Goal: Feedback & Contribution: Contribute content

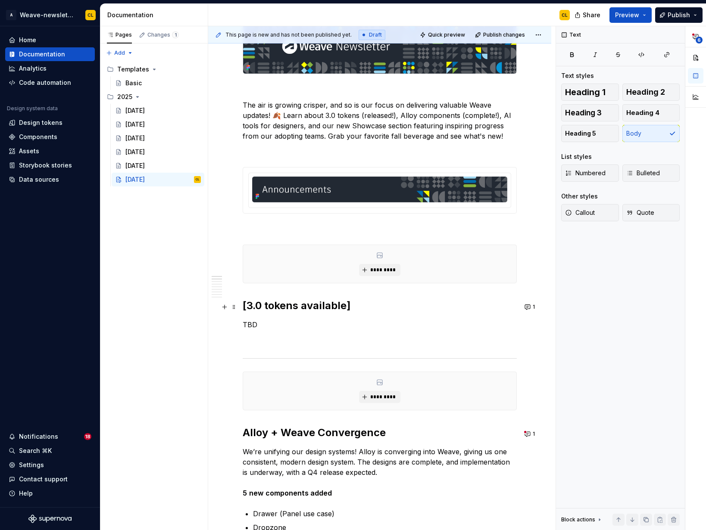
scroll to position [187, 0]
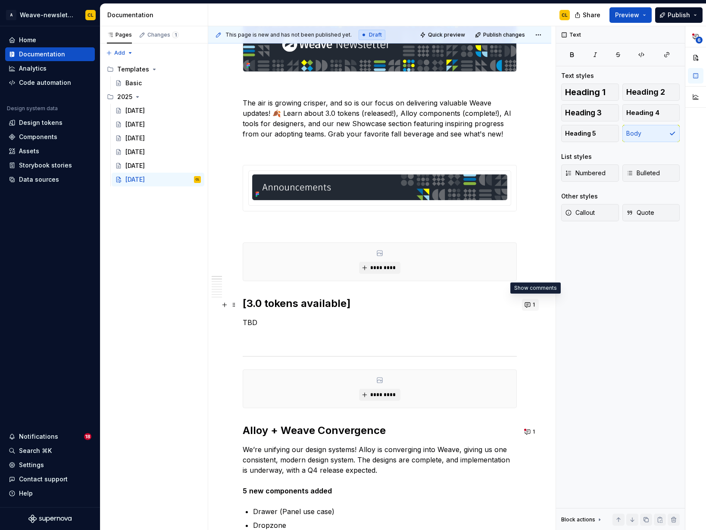
click at [533, 304] on button "1" at bounding box center [530, 305] width 17 height 12
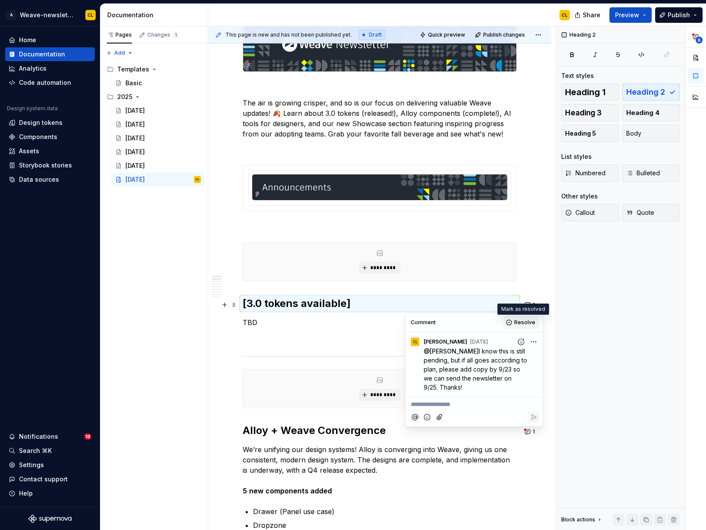
click at [517, 321] on span "Resolve" at bounding box center [524, 322] width 21 height 7
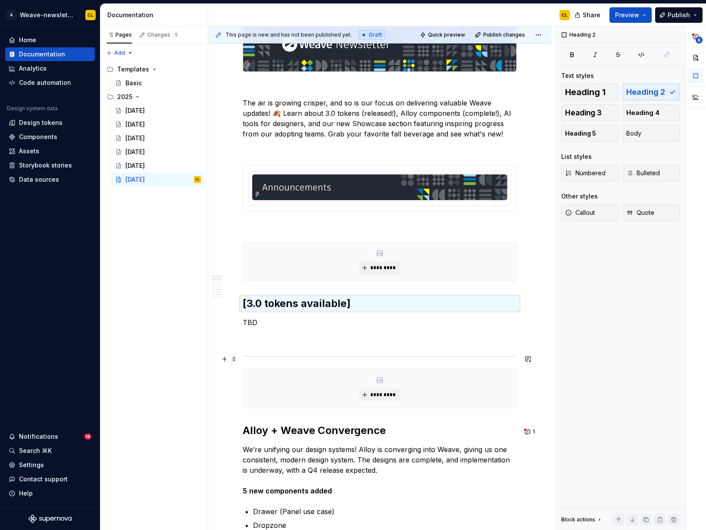
click at [235, 360] on span at bounding box center [233, 359] width 7 height 12
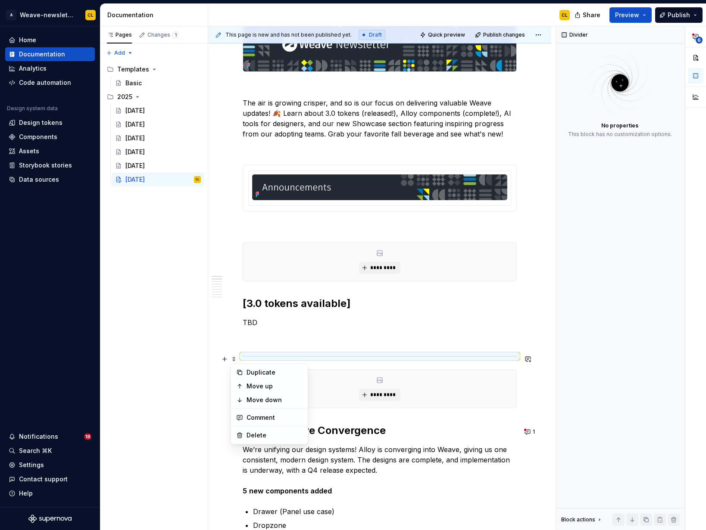
click at [232, 325] on span at bounding box center [233, 324] width 7 height 12
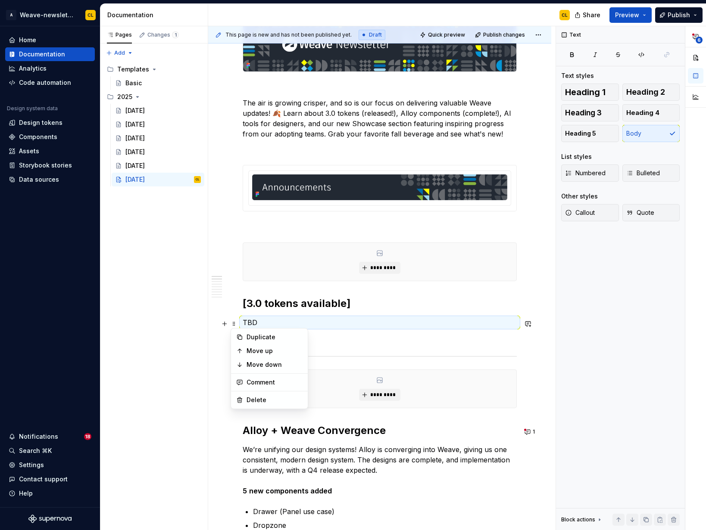
drag, startPoint x: 504, startPoint y: 355, endPoint x: 511, endPoint y: 356, distance: 7.0
click at [504, 355] on div at bounding box center [380, 357] width 274 height 6
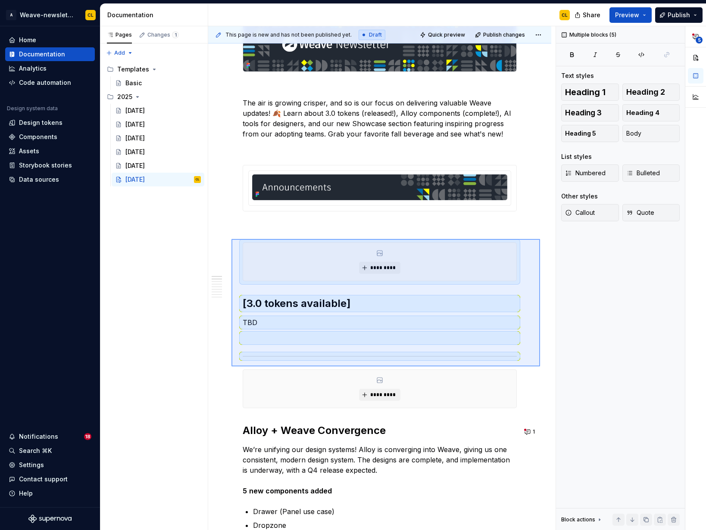
drag, startPoint x: 540, startPoint y: 367, endPoint x: 231, endPoint y: 239, distance: 333.8
click at [231, 239] on div "This page is new and has not been published yet. Draft Quick preview Publish ch…" at bounding box center [381, 278] width 347 height 505
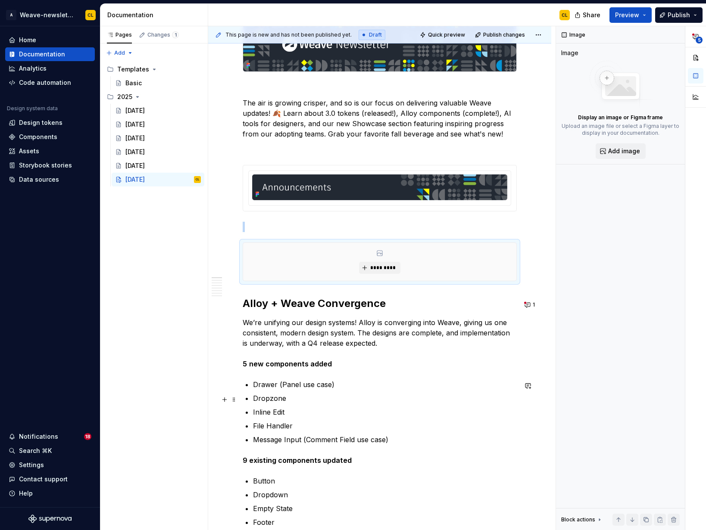
scroll to position [198, 0]
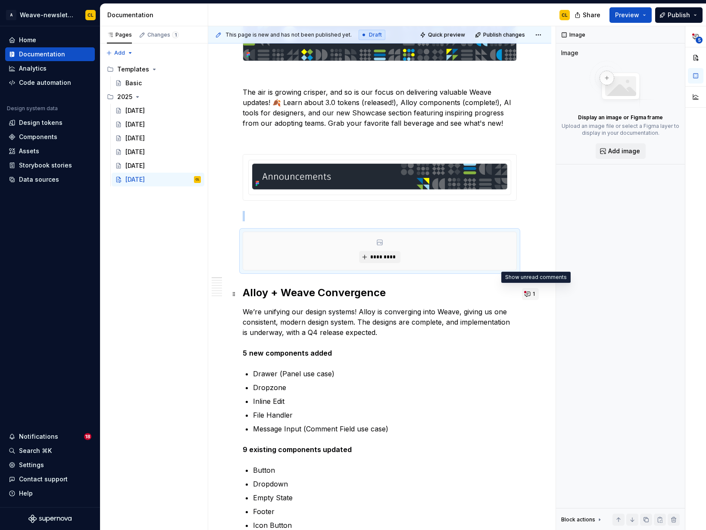
click at [534, 293] on button "1" at bounding box center [530, 294] width 17 height 12
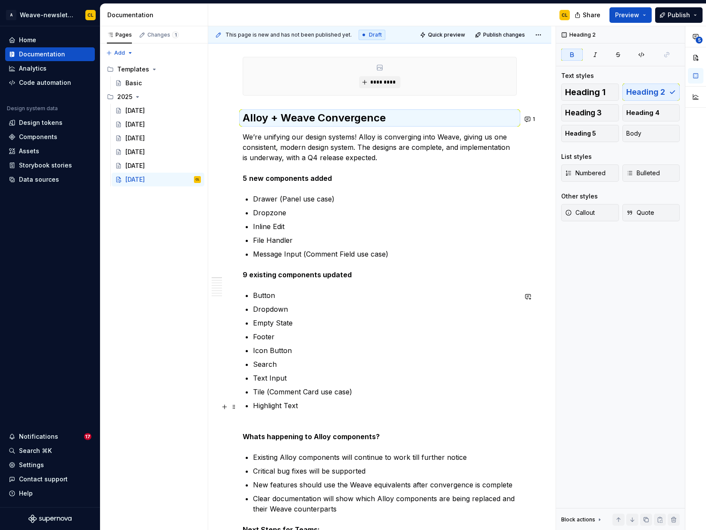
scroll to position [435, 0]
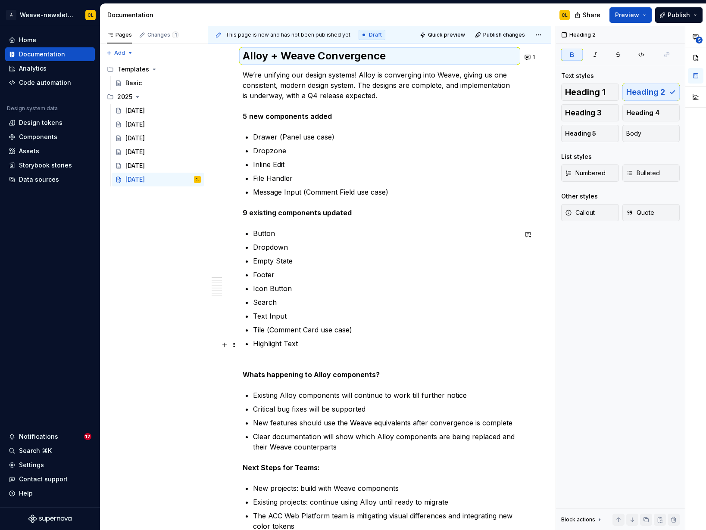
click at [263, 352] on p "Highlight Text" at bounding box center [385, 349] width 264 height 21
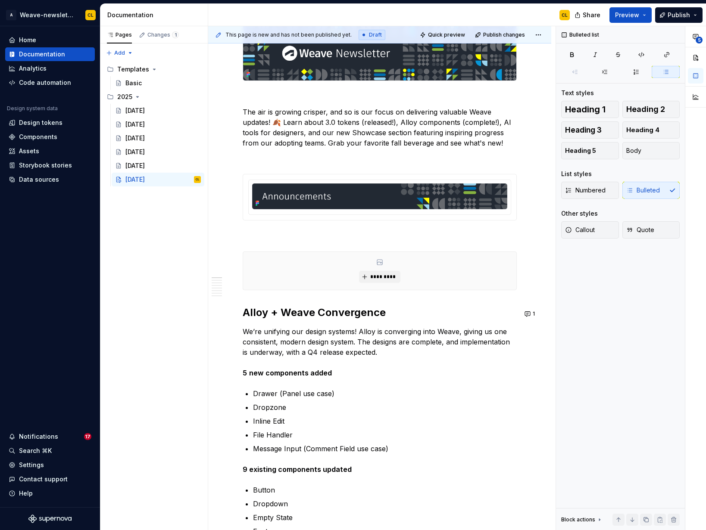
scroll to position [154, 0]
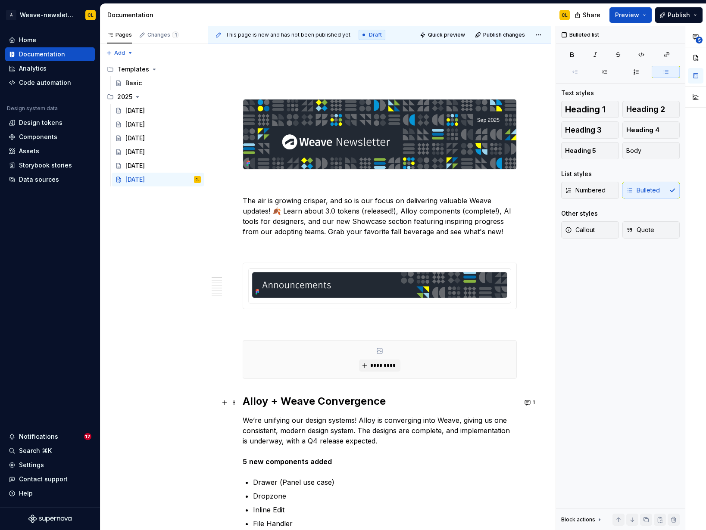
scroll to position [66, 0]
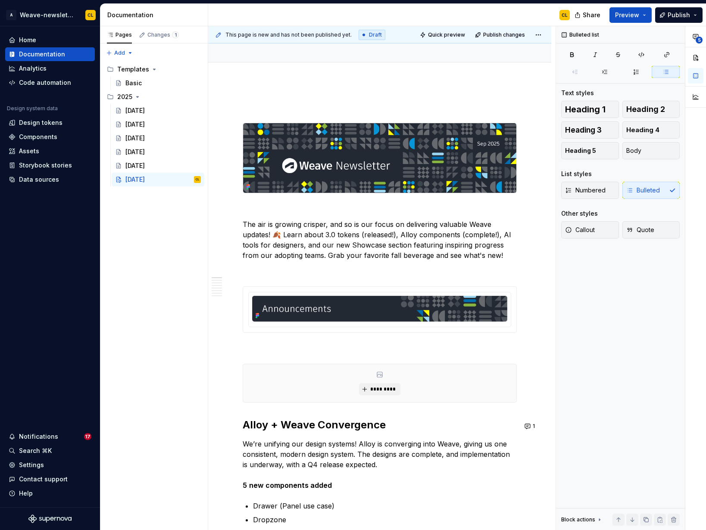
type textarea "*"
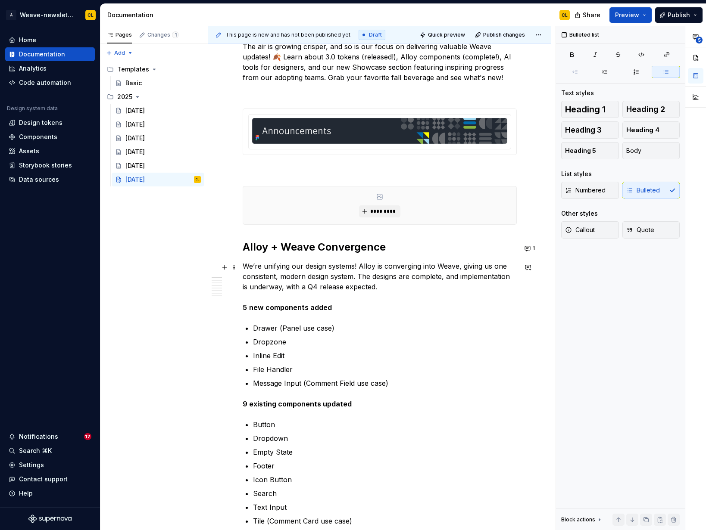
scroll to position [274, 0]
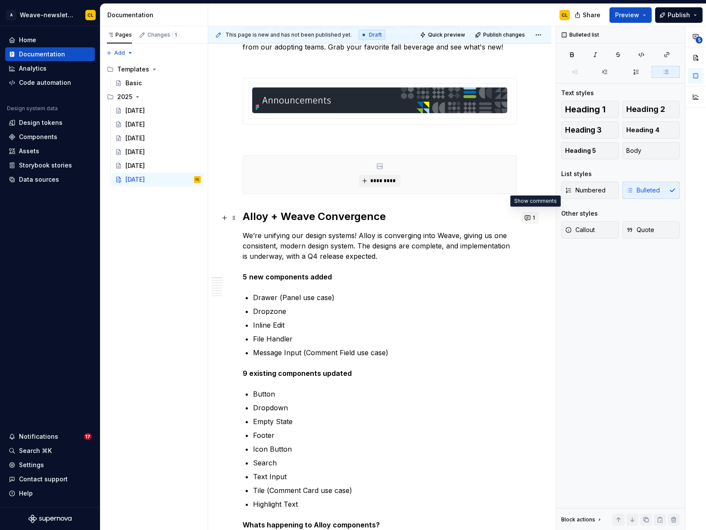
click at [535, 219] on button "1" at bounding box center [530, 218] width 17 height 12
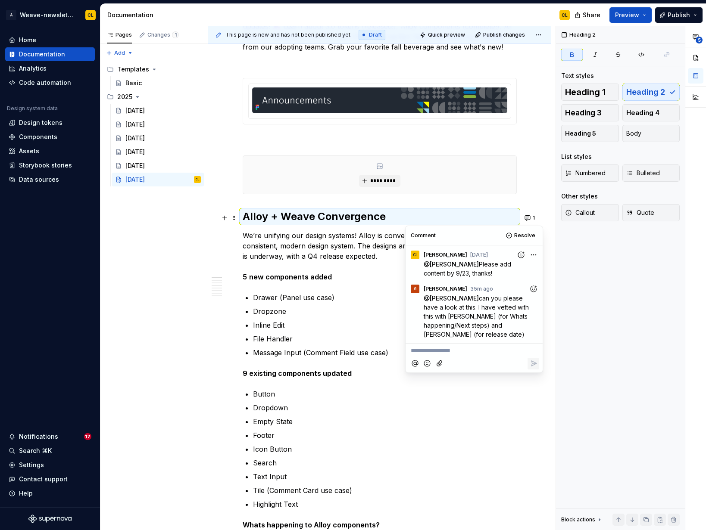
click at [444, 346] on p "**********" at bounding box center [474, 350] width 127 height 9
click at [461, 347] on span "! Is there an image that can accompany this text?" at bounding box center [470, 355] width 118 height 17
click at [501, 349] on p "Thanks * ****** ﻿ ! Is there an image that can accompany this text?" at bounding box center [474, 355] width 127 height 19
click at [484, 351] on p "Thanks * ****** ﻿ ! Is there an image that can accompany this text?" at bounding box center [474, 355] width 127 height 19
click at [533, 371] on icon "Reply" at bounding box center [533, 373] width 5 height 5
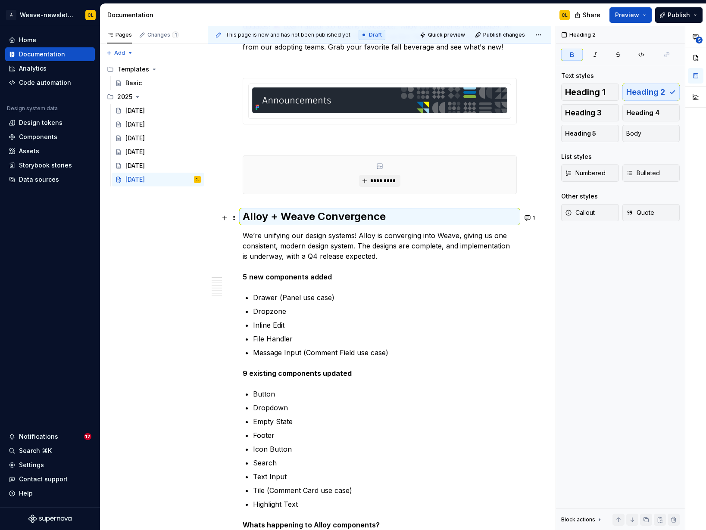
type textarea "*"
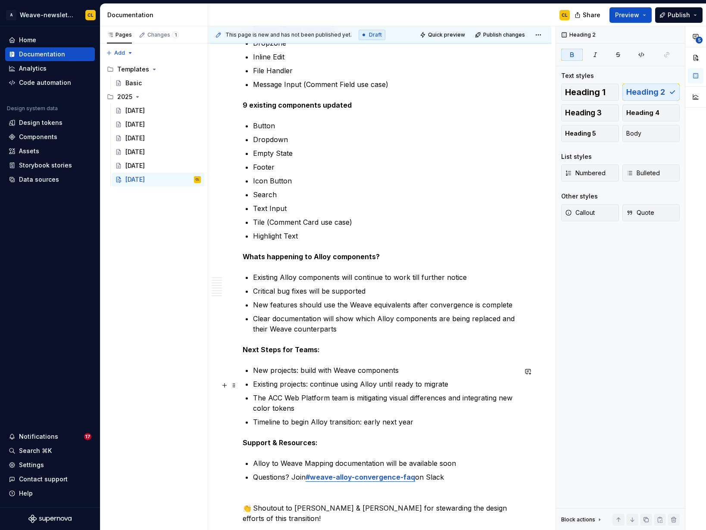
scroll to position [551, 0]
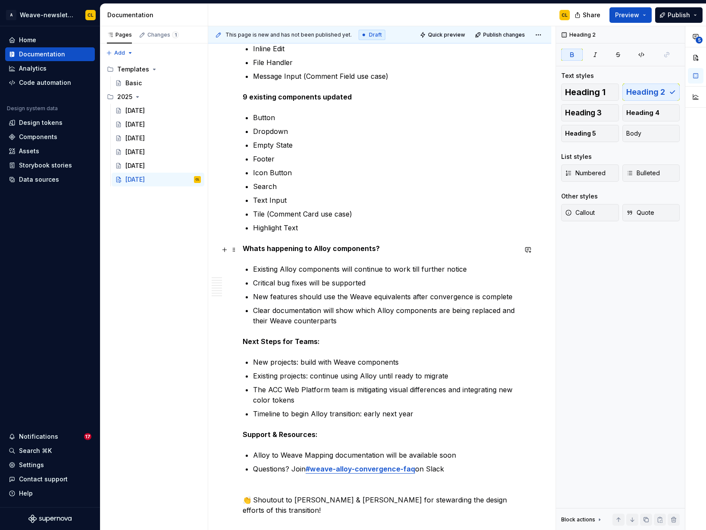
click at [261, 251] on strong "Whats happening to Alloy components?" at bounding box center [311, 248] width 137 height 9
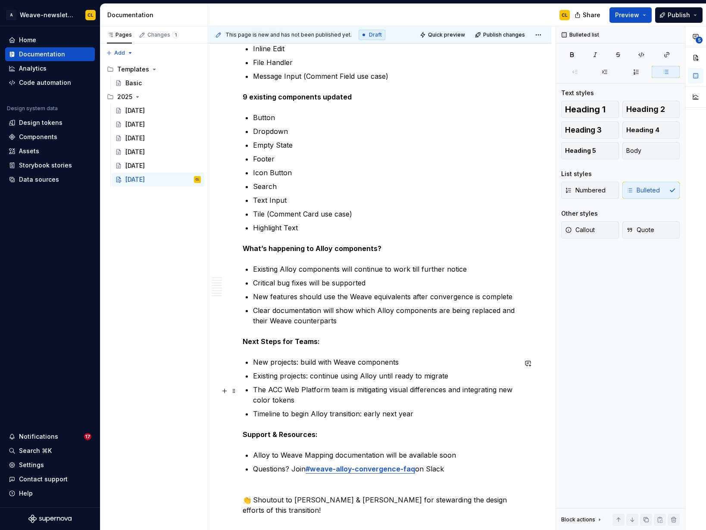
click at [304, 398] on p "The ACC Web Platform team is mitigating visual differences and integrating new …" at bounding box center [385, 395] width 264 height 21
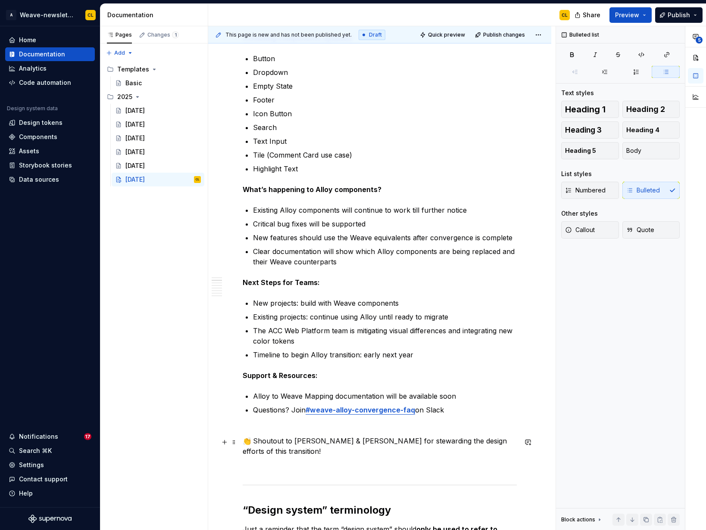
scroll to position [610, 0]
click at [311, 396] on p "Alloy to Weave Mapping documentation will be available soon" at bounding box center [385, 396] width 264 height 10
click at [345, 398] on p "Alloy to Weave Mapping documentation will be available soon" at bounding box center [385, 396] width 264 height 10
click at [455, 415] on p "Questions? Join #weave-alloy-convergence-faq on Slack" at bounding box center [385, 415] width 264 height 21
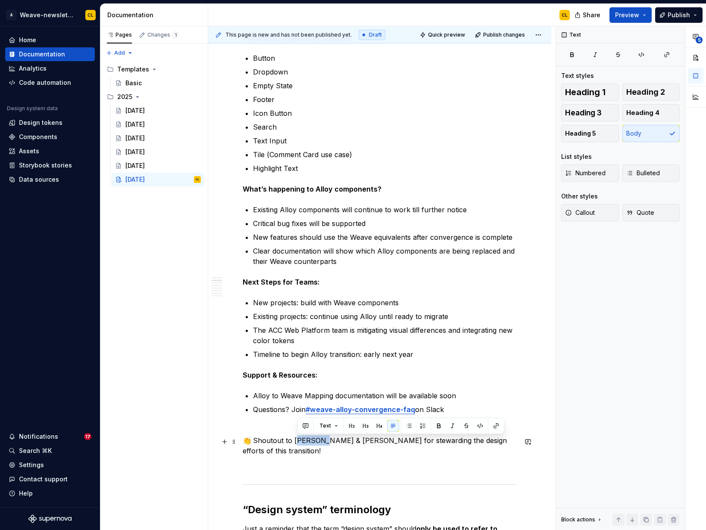
drag, startPoint x: 299, startPoint y: 442, endPoint x: 365, endPoint y: 447, distance: 66.5
click at [323, 442] on p "👏 Shoutout to [PERSON_NAME] & [PERSON_NAME] for stewarding the design efforts o…" at bounding box center [380, 446] width 274 height 21
click at [365, 447] on p "👏 Shoutout to [PERSON_NAME] & [PERSON_NAME] for stewarding the design efforts o…" at bounding box center [380, 446] width 274 height 21
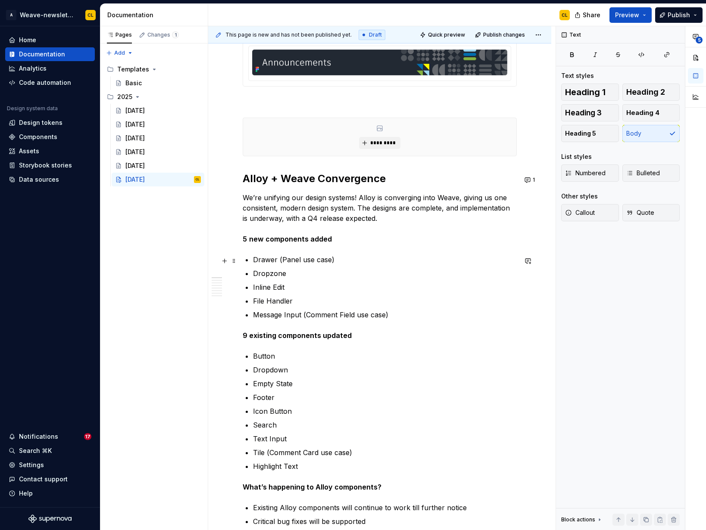
scroll to position [332, 0]
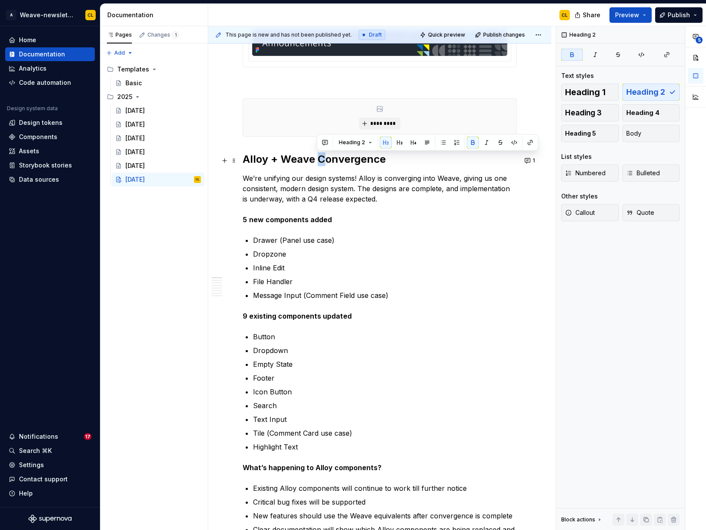
drag, startPoint x: 324, startPoint y: 160, endPoint x: 318, endPoint y: 162, distance: 6.7
click at [318, 162] on strong "Alloy + Weave Convergence" at bounding box center [314, 159] width 143 height 12
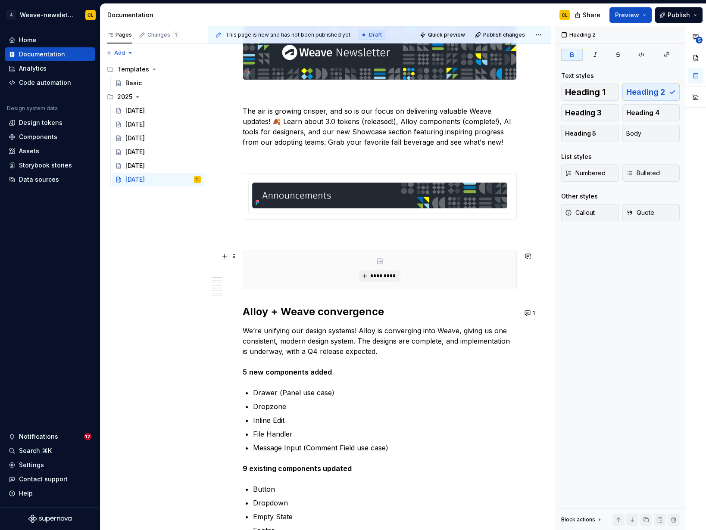
scroll to position [201, 0]
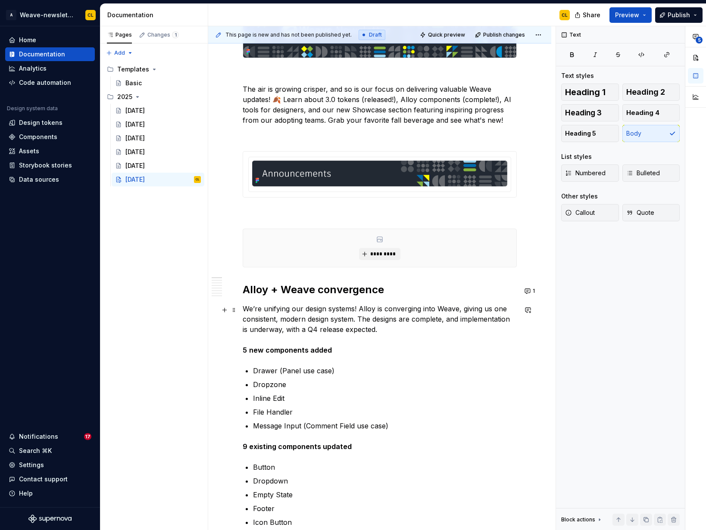
click at [246, 311] on p "We’re unifying our design systems! Alloy is converging into Weave, giving us on…" at bounding box center [380, 330] width 274 height 52
click at [272, 310] on p "We’re unifying our design systems! Alloy is converging into Weave, giving us on…" at bounding box center [380, 330] width 274 height 52
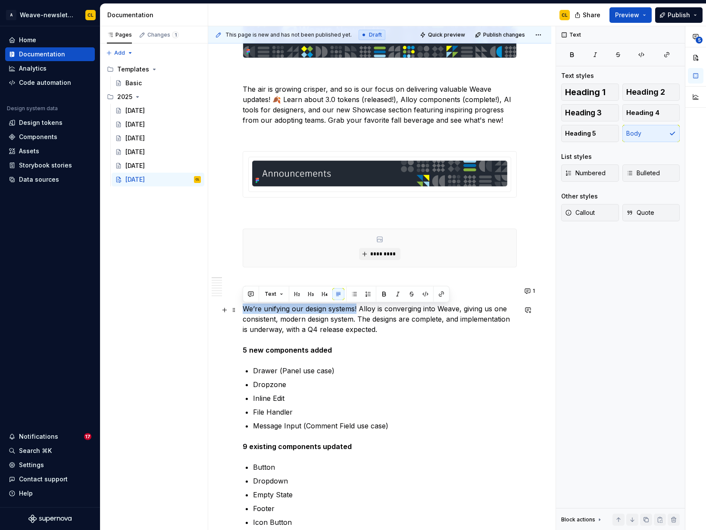
drag, startPoint x: 244, startPoint y: 310, endPoint x: 358, endPoint y: 311, distance: 113.7
click at [358, 311] on p "We’re unifying our design systems! Alloy is converging into Weave, giving us on…" at bounding box center [380, 330] width 274 height 52
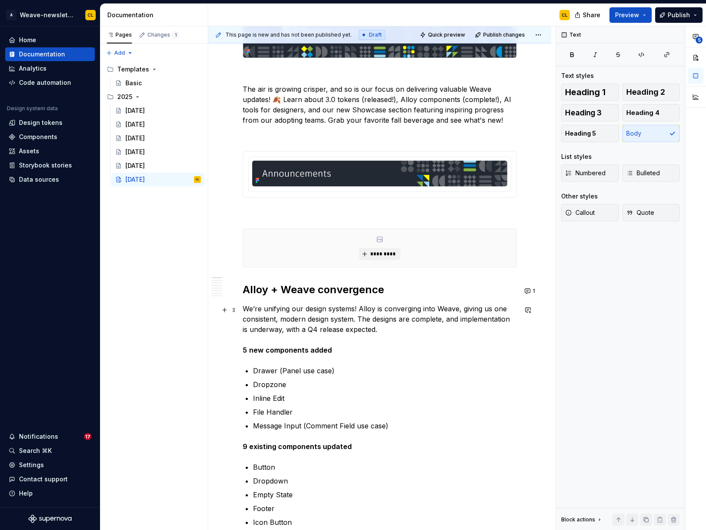
click at [371, 311] on p "We’re unifying our design systems! Alloy is converging into Weave, giving us on…" at bounding box center [380, 330] width 274 height 52
click at [326, 309] on p "We’re unifying our design systems! Alloy is converging into Weave, giving us on…" at bounding box center [380, 330] width 274 height 52
click at [369, 312] on p "We’re unifying our design systems! Alloy is converging into Weave, giving us on…" at bounding box center [380, 330] width 274 height 52
click at [359, 309] on p "We’re unifying our design systems! Alloy is converging into Weave, giving us on…" at bounding box center [380, 330] width 274 height 52
click at [243, 310] on p "We’re unifying our design systems! Alloy is converging into Weave, giving us on…" at bounding box center [380, 330] width 274 height 52
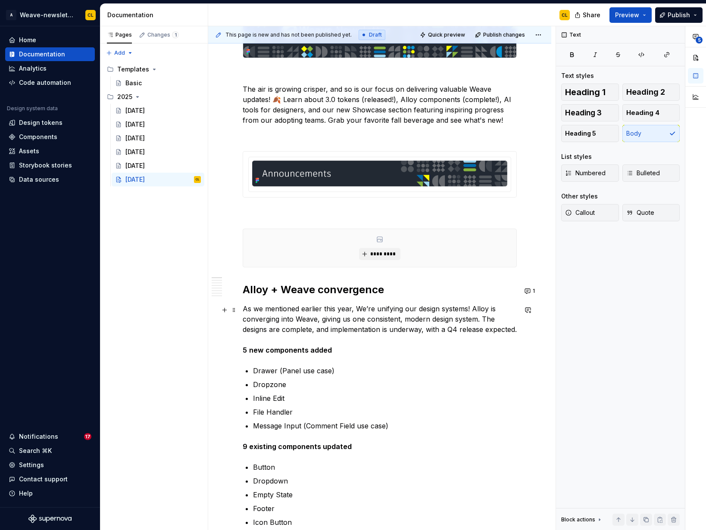
drag, startPoint x: 354, startPoint y: 309, endPoint x: 440, endPoint y: 312, distance: 86.6
click at [440, 312] on p "As we mentioned earlier this year, We’re unifying our design systems! Alloy is …" at bounding box center [380, 330] width 274 height 52
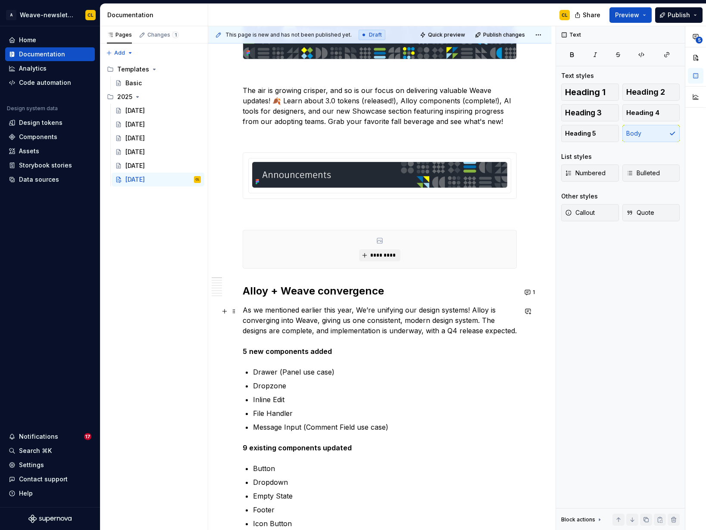
click at [483, 314] on p "As we mentioned earlier this year, We’re unifying our design systems! Alloy is …" at bounding box center [380, 331] width 274 height 52
click at [408, 309] on p "As we mentioned earlier this year, We’re unifying our design systems! Alloy is …" at bounding box center [380, 331] width 274 height 52
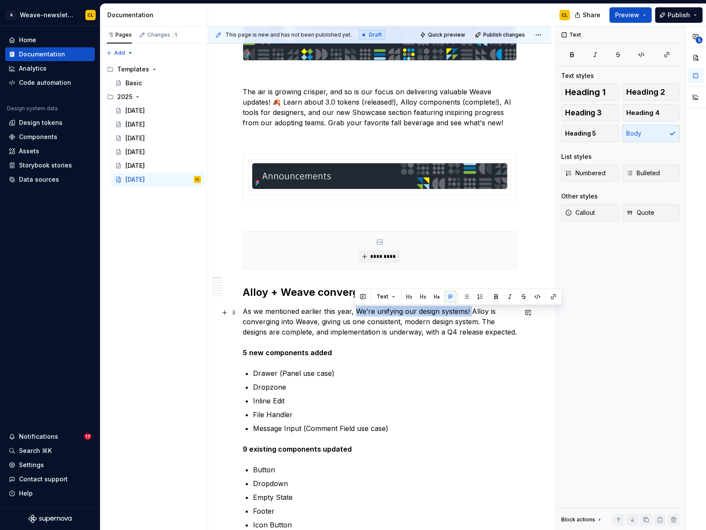
drag, startPoint x: 356, startPoint y: 312, endPoint x: 470, endPoint y: 316, distance: 113.8
click at [470, 316] on p "As we mentioned earlier this year, We’re unifying our design systems! Alloy is …" at bounding box center [380, 332] width 274 height 52
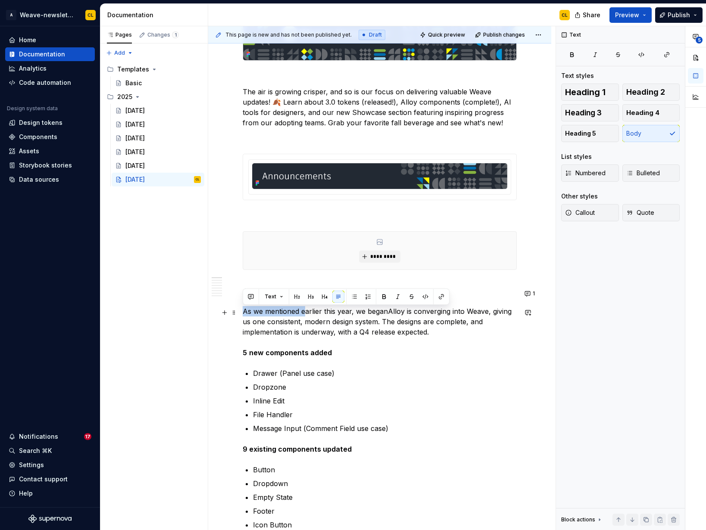
drag, startPoint x: 244, startPoint y: 314, endPoint x: 306, endPoint y: 315, distance: 62.5
click at [306, 315] on p "As we mentioned earlier this year, we beganAlloy is converging into Weave, givi…" at bounding box center [380, 332] width 274 height 52
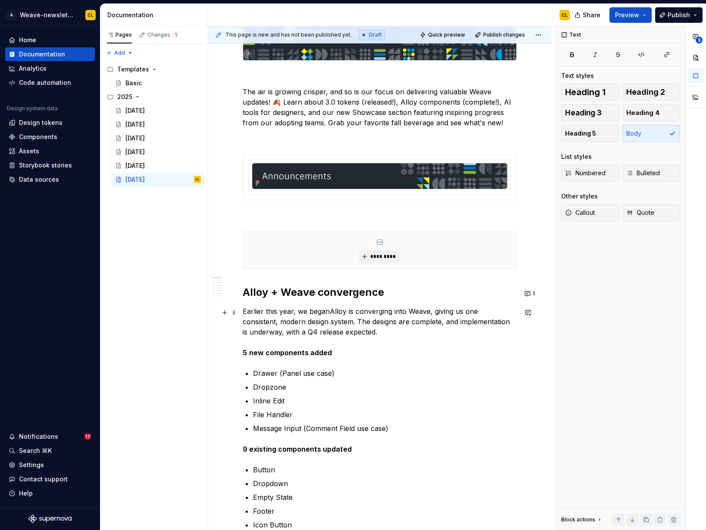
click at [328, 313] on p "Earlier this year, we beganAlloy is converging into Weave, giving us one consis…" at bounding box center [380, 332] width 274 height 52
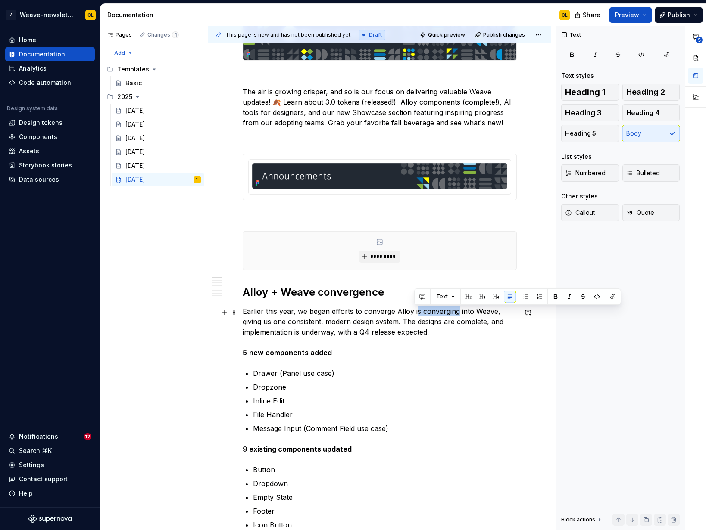
drag, startPoint x: 414, startPoint y: 315, endPoint x: 456, endPoint y: 313, distance: 41.4
click at [456, 313] on p "Earlier this year, we began efforts to converge Alloy is converging into Weave,…" at bounding box center [380, 332] width 274 height 52
click at [450, 312] on p "Earlier this year, we began efforts to converge Alloy into Weave, giving us one…" at bounding box center [380, 332] width 274 height 52
click at [466, 311] on p "Earlier this year, we began efforts to converge Alloy into Weave, giving us one…" at bounding box center [380, 332] width 274 height 52
click at [294, 328] on p "Earlier this year, we began efforts to converge Alloy into Weave, giving us one…" at bounding box center [380, 332] width 274 height 52
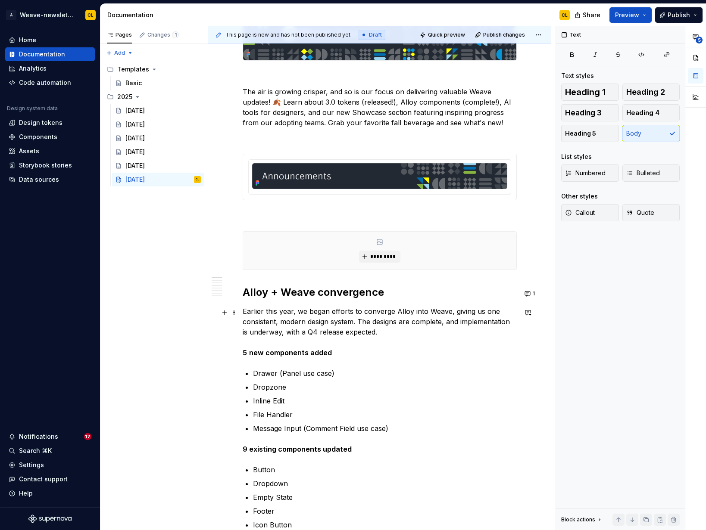
drag, startPoint x: 333, startPoint y: 324, endPoint x: 350, endPoint y: 323, distance: 17.2
click at [334, 324] on p "Earlier this year, we began efforts to converge Alloy into Weave, giving us one…" at bounding box center [380, 332] width 274 height 52
click at [359, 324] on p "Earlier this year, we began efforts to converge Alloy into Weave, giving us one…" at bounding box center [380, 332] width 274 height 52
drag, startPoint x: 301, startPoint y: 332, endPoint x: 283, endPoint y: 334, distance: 18.3
click at [300, 332] on p "Earlier this year, we began efforts to converge Alloy into Weave, giving us one…" at bounding box center [380, 332] width 274 height 52
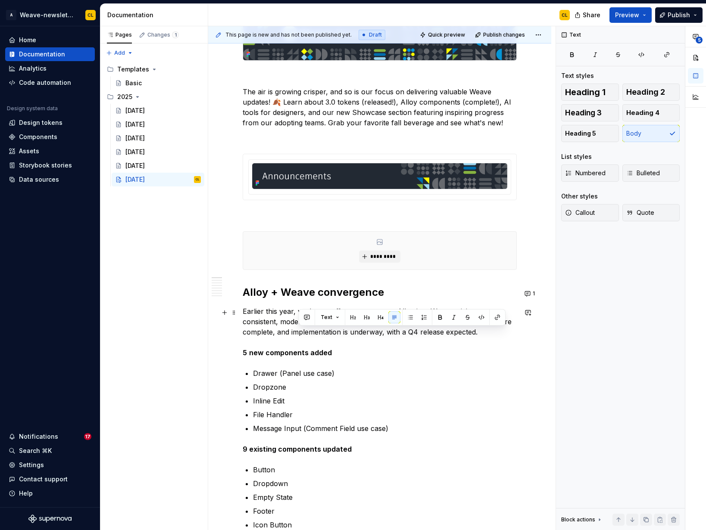
click at [243, 334] on p "Earlier this year, we began efforts to converge Alloy into Weave, giving us one…" at bounding box center [380, 332] width 274 height 52
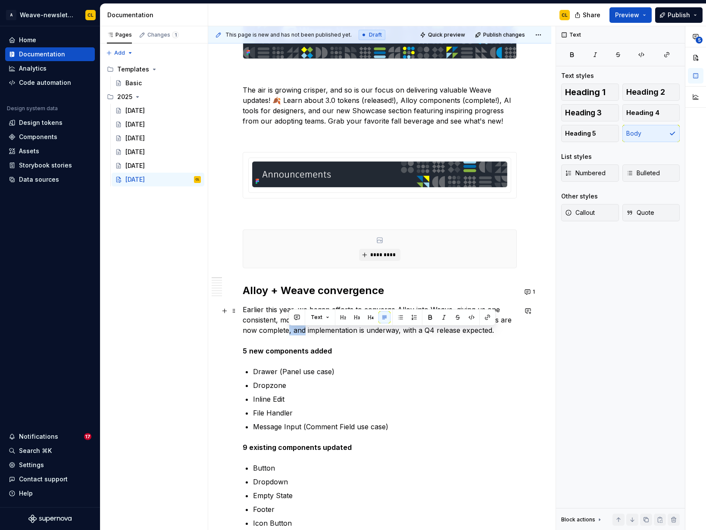
scroll to position [198, 0]
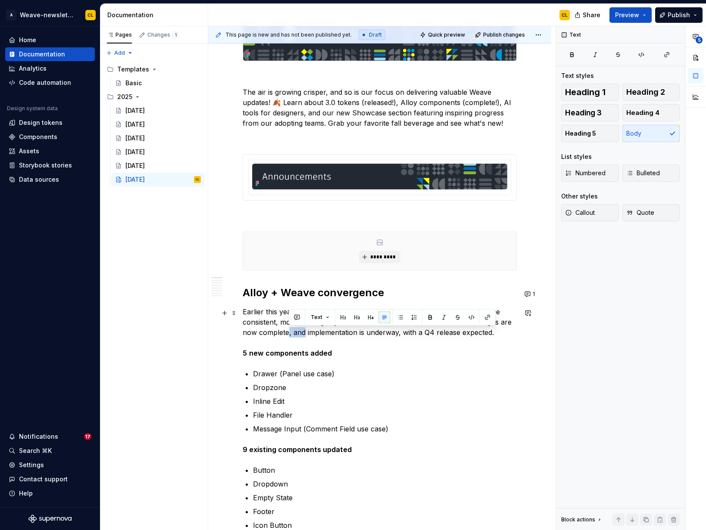
drag, startPoint x: 289, startPoint y: 335, endPoint x: 305, endPoint y: 331, distance: 16.3
click at [305, 331] on p "Earlier this year, we began efforts to converge Alloy into Weave, giving us one…" at bounding box center [380, 333] width 274 height 52
click at [351, 333] on p "Earlier this year, we began efforts to converge Alloy into Weave, giving us one…" at bounding box center [380, 333] width 274 height 52
click at [472, 331] on p "Earlier this year, we began efforts to converge Alloy into Weave, giving us one…" at bounding box center [380, 333] width 274 height 52
drag, startPoint x: 399, startPoint y: 332, endPoint x: 380, endPoint y: 336, distance: 19.3
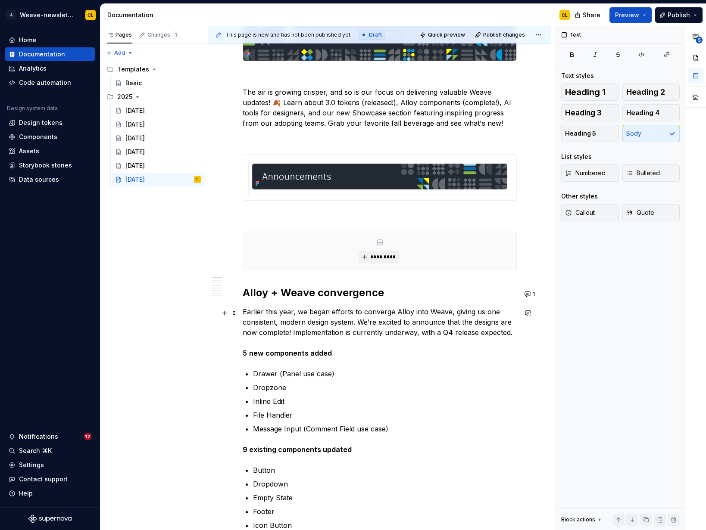
click at [399, 332] on p "Earlier this year, we began efforts to converge Alloy into Weave, giving us one…" at bounding box center [380, 333] width 274 height 52
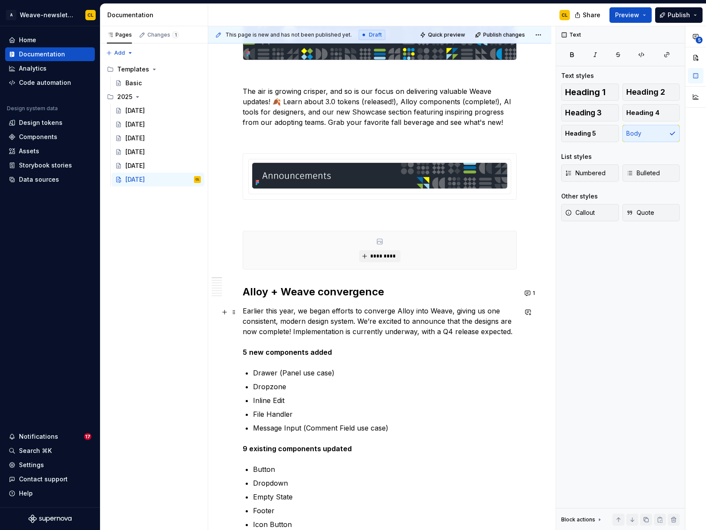
click at [304, 355] on strong "new components added" at bounding box center [290, 352] width 83 height 9
type textarea "*"
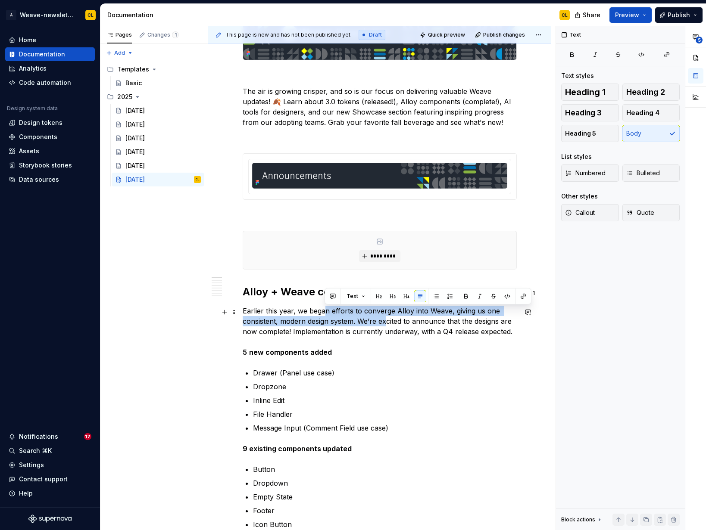
drag, startPoint x: 326, startPoint y: 310, endPoint x: 388, endPoint y: 321, distance: 62.5
click at [388, 321] on p "Earlier this year, we began efforts to converge Alloy into Weave, giving us one…" at bounding box center [380, 332] width 274 height 52
click at [429, 315] on p "Earlier this year, we began efforts to converge Alloy into Weave, giving us one…" at bounding box center [380, 332] width 274 height 52
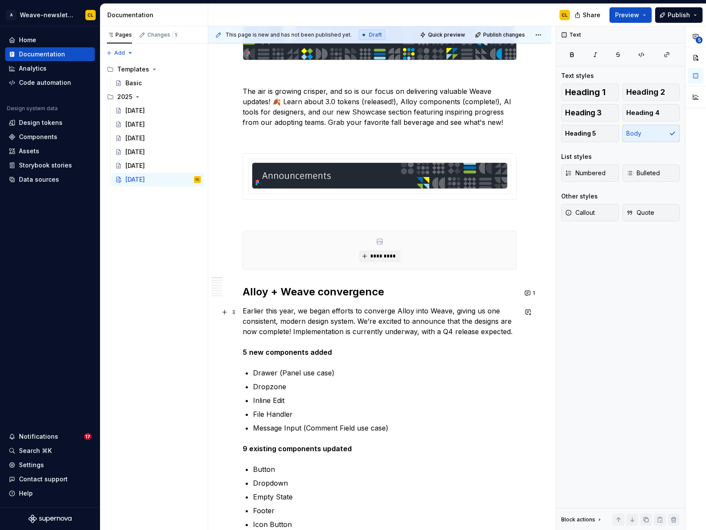
click at [326, 310] on p "Earlier this year, we began efforts to converge Alloy into Weave, giving us one…" at bounding box center [380, 332] width 274 height 52
click at [352, 311] on p "Earlier this year, we began efforts to converge Alloy into Weave, giving us one…" at bounding box center [380, 332] width 274 height 52
click at [318, 312] on p "Earlier this year, we began efforts to converge Alloy into Weave, giving us one…" at bounding box center [380, 332] width 274 height 52
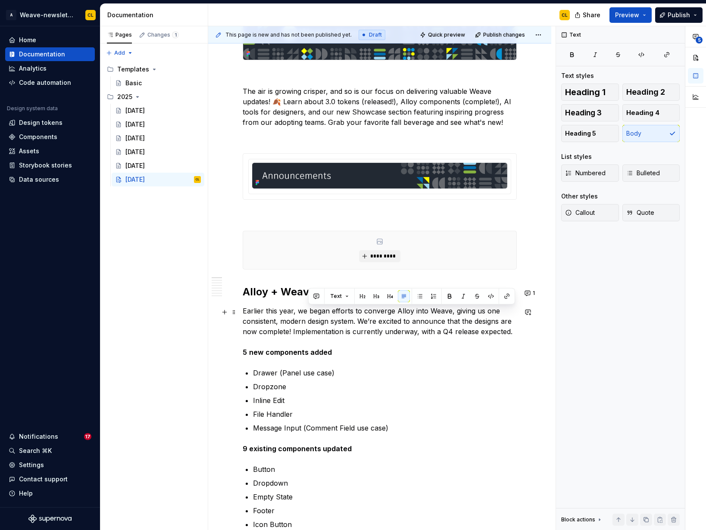
click at [364, 313] on p "Earlier this year, we began efforts to converge Alloy into Weave, giving us one…" at bounding box center [380, 332] width 274 height 52
drag, startPoint x: 308, startPoint y: 311, endPoint x: 327, endPoint y: 311, distance: 19.4
click at [327, 311] on p "Earlier this year, we began efforts to converge Alloy into Weave, giving us one…" at bounding box center [380, 332] width 274 height 52
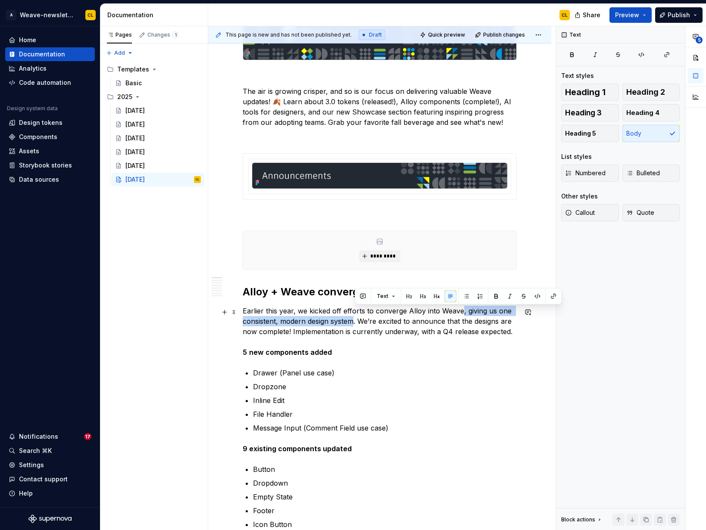
drag, startPoint x: 459, startPoint y: 313, endPoint x: 355, endPoint y: 321, distance: 104.6
click at [355, 321] on p "Earlier this year, we kicked off efforts to converge Alloy into Weave, giving u…" at bounding box center [380, 332] width 274 height 52
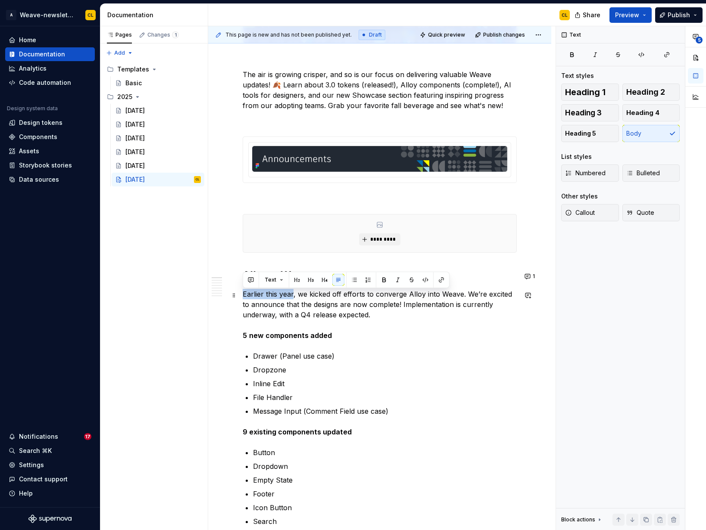
scroll to position [214, 0]
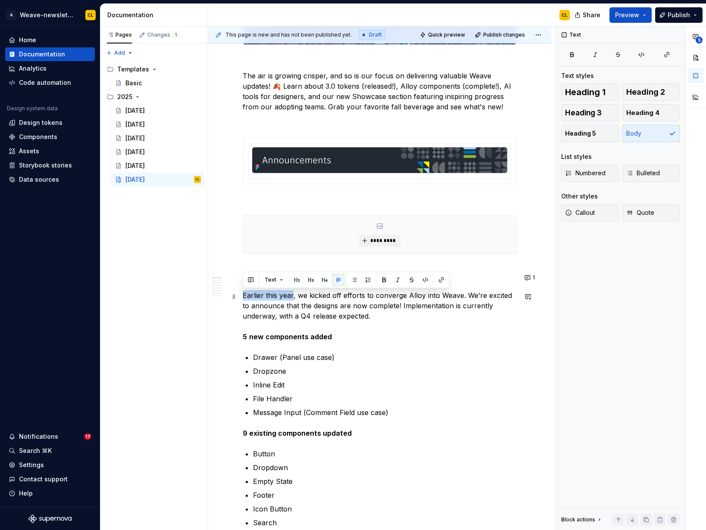
drag, startPoint x: 244, startPoint y: 304, endPoint x: 293, endPoint y: 299, distance: 49.3
click at [293, 299] on p "Earlier this year, we kicked off efforts to converge Alloy into Weave. We’re ex…" at bounding box center [380, 316] width 274 height 52
click at [440, 279] on button "button" at bounding box center [441, 281] width 12 height 12
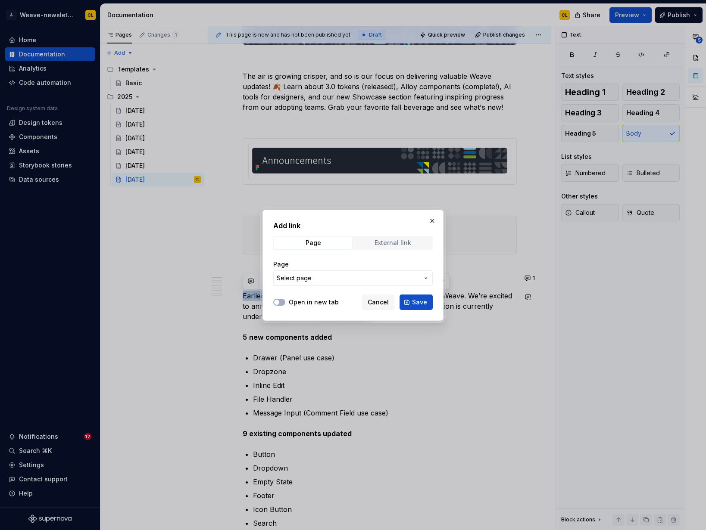
click at [378, 241] on div "External link" at bounding box center [392, 243] width 37 height 7
click at [308, 277] on input "URL" at bounding box center [352, 279] width 159 height 16
click at [316, 243] on div "Page" at bounding box center [313, 243] width 16 height 7
click at [389, 243] on div "External link" at bounding box center [392, 243] width 37 height 7
click at [314, 274] on input "URL" at bounding box center [352, 279] width 159 height 16
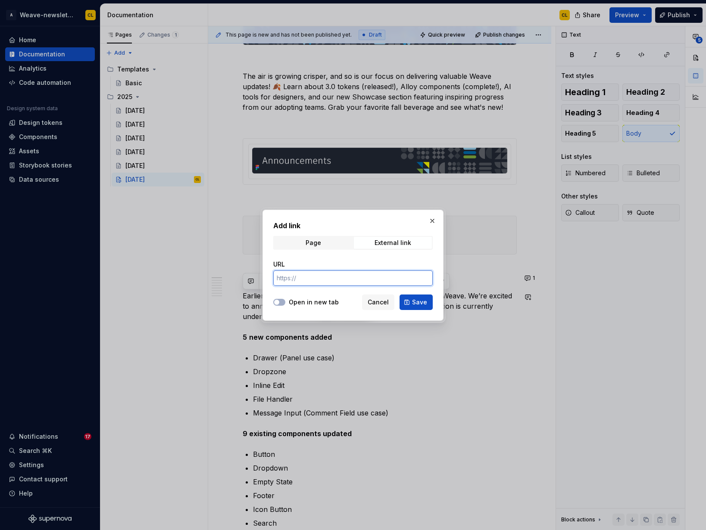
paste input "[URL][DOMAIN_NAME]"
type input "[URL][DOMAIN_NAME]"
click at [415, 301] on span "Save" at bounding box center [419, 302] width 15 height 9
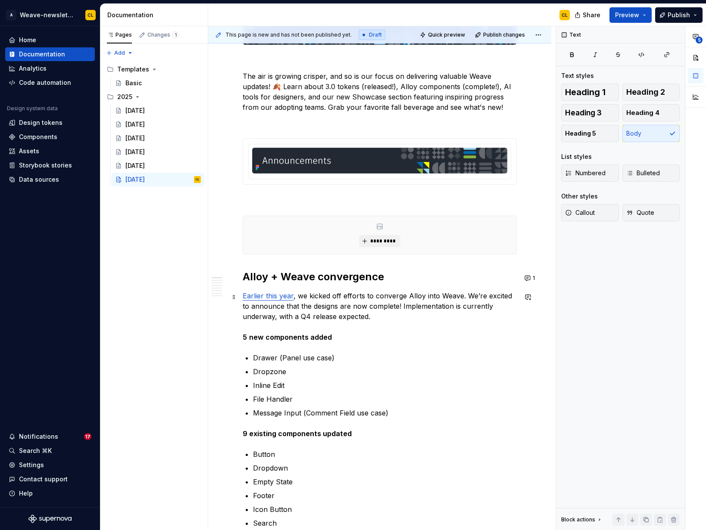
click at [349, 303] on p "Earlier this year , we kicked off efforts to converge Alloy into Weave. We’re e…" at bounding box center [380, 317] width 274 height 52
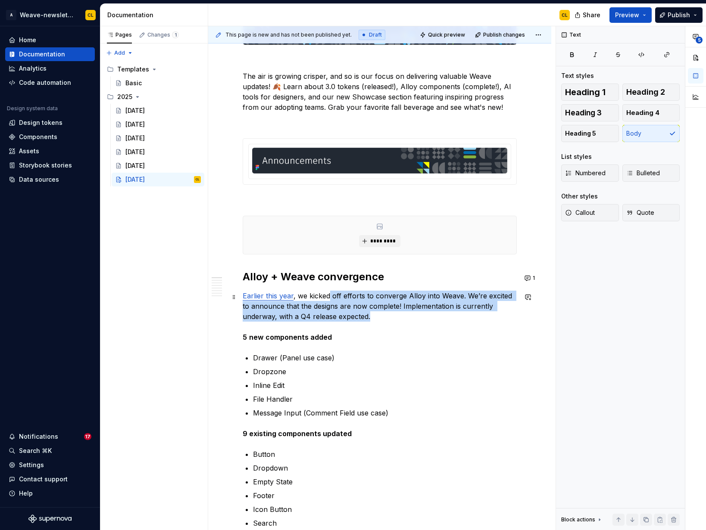
drag, startPoint x: 329, startPoint y: 301, endPoint x: 333, endPoint y: 314, distance: 13.4
click at [333, 314] on p "Earlier this year , we kicked off efforts to converge Alloy into Weave. We’re e…" at bounding box center [380, 317] width 274 height 52
click at [335, 306] on p "Earlier this year , we kicked off efforts to converge Alloy into Weave. We’re e…" at bounding box center [380, 317] width 274 height 52
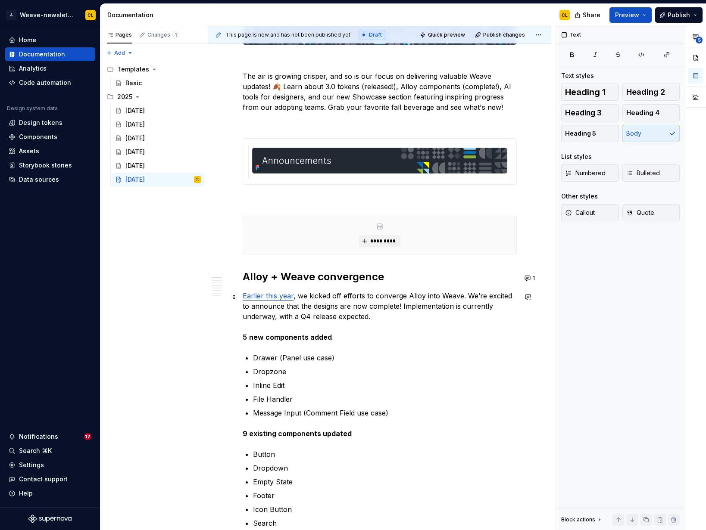
click at [268, 300] on link "Earlier this year" at bounding box center [268, 296] width 51 height 9
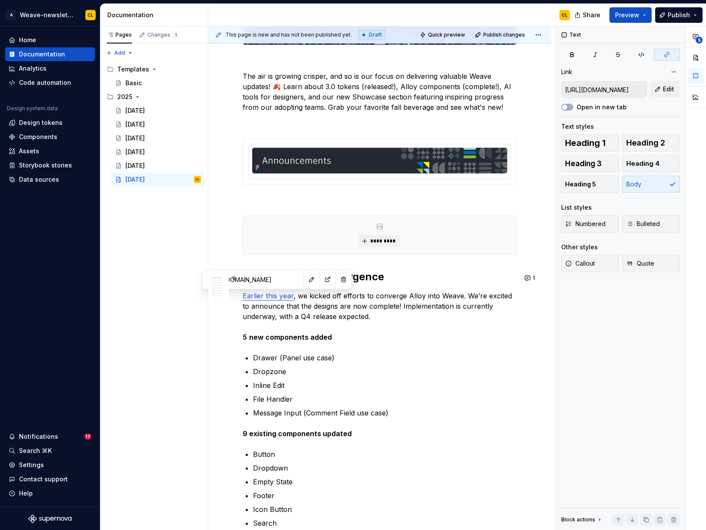
click at [249, 281] on input "[URL][DOMAIN_NAME]" at bounding box center [252, 280] width 97 height 16
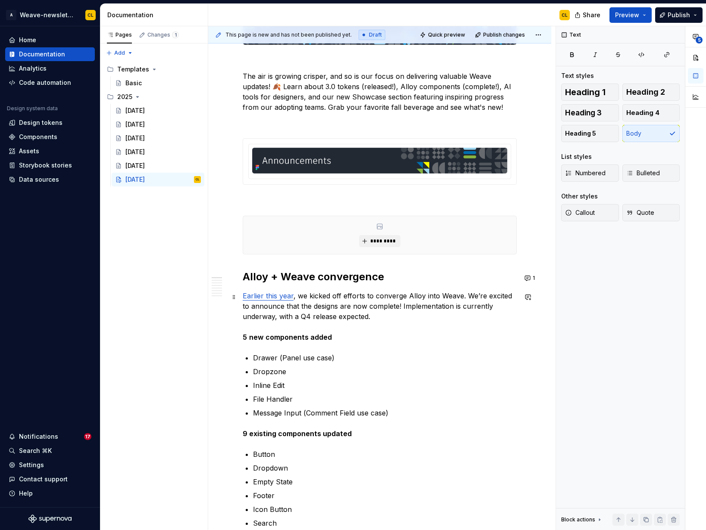
click at [334, 303] on p "Earlier this year , we kicked off efforts to converge Alloy into Weave. We’re e…" at bounding box center [380, 317] width 274 height 52
click at [361, 299] on p "Earlier this year , we kicked off efforts to converge Alloy into Weave. We’re e…" at bounding box center [380, 317] width 274 height 52
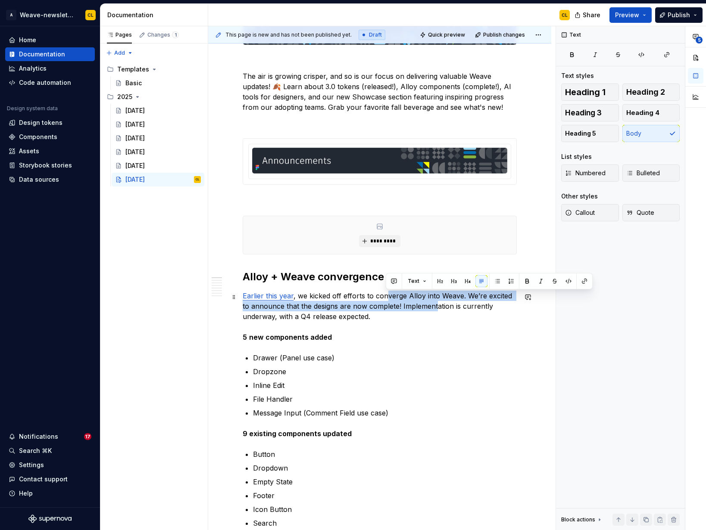
drag, startPoint x: 409, startPoint y: 302, endPoint x: 453, endPoint y: 307, distance: 44.2
click at [427, 305] on p "Earlier this year , we kicked off efforts to converge Alloy into Weave. We’re e…" at bounding box center [380, 317] width 274 height 52
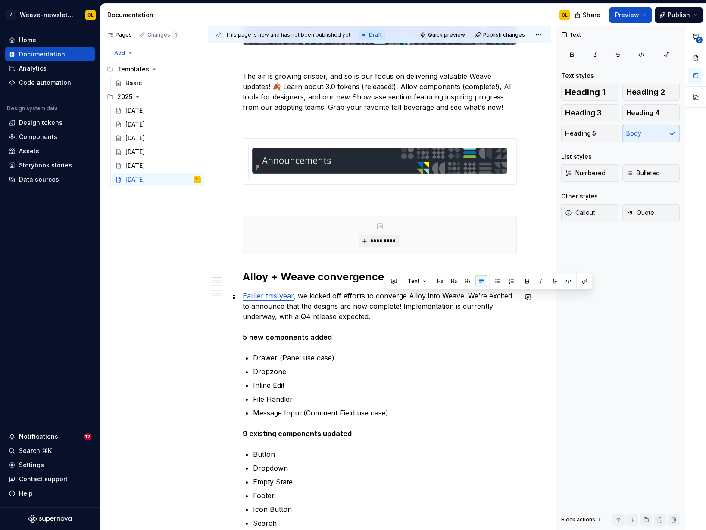
click at [453, 307] on p "Earlier this year , we kicked off efforts to converge Alloy into Weave. We’re e…" at bounding box center [380, 317] width 274 height 52
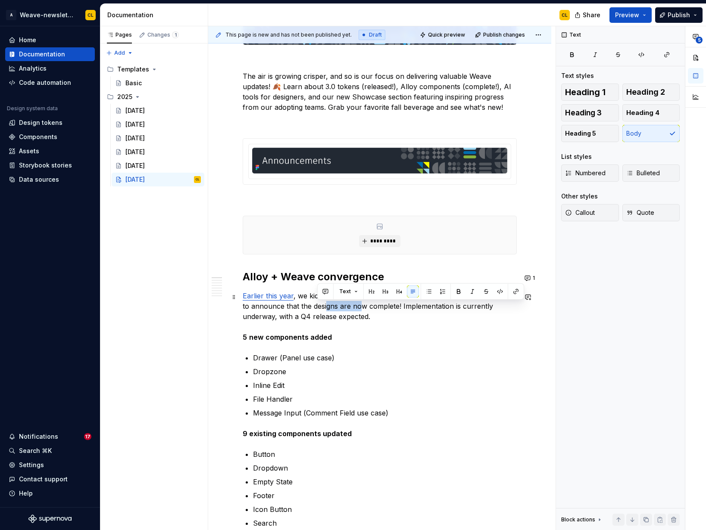
click at [350, 307] on p "Earlier this year , we kicked off efforts to converge Alloy into Weave. We’re e…" at bounding box center [380, 317] width 274 height 52
click at [326, 319] on p "Earlier this year , we kicked off efforts to converge Alloy into Weave. We’re e…" at bounding box center [380, 317] width 274 height 52
drag, startPoint x: 324, startPoint y: 305, endPoint x: 362, endPoint y: 305, distance: 37.9
click at [362, 305] on p "Earlier this year , we kicked off efforts to converge Alloy into Weave. We’re e…" at bounding box center [380, 317] width 274 height 52
drag, startPoint x: 293, startPoint y: 308, endPoint x: 304, endPoint y: 308, distance: 11.2
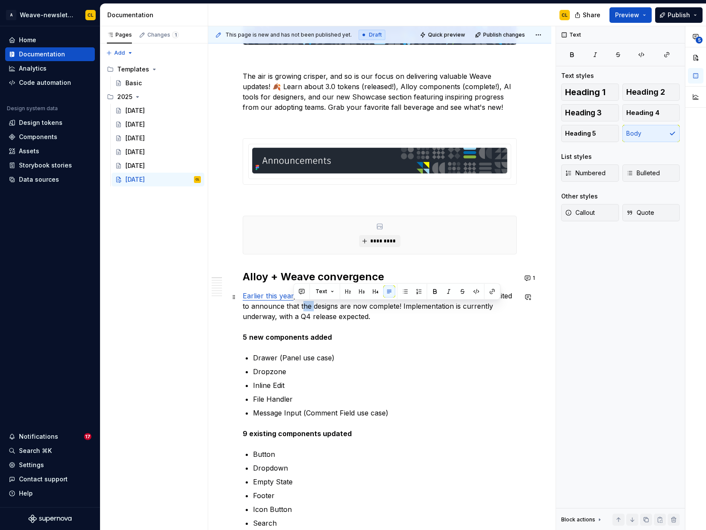
click at [304, 308] on p "Earlier this year , we kicked off efforts to converge Alloy into Weave. We’re e…" at bounding box center [380, 317] width 274 height 52
click at [334, 309] on p "Earlier this year , we kicked off efforts to converge Alloy into Weave. We’re e…" at bounding box center [380, 317] width 274 height 52
drag, startPoint x: 290, startPoint y: 308, endPoint x: 334, endPoint y: 307, distance: 43.5
click at [313, 306] on p "Earlier this year , we kicked off efforts to converge Alloy into Weave. We’re e…" at bounding box center [380, 317] width 274 height 52
click at [334, 307] on p "Earlier this year , we kicked off efforts to converge Alloy into Weave. We’re e…" at bounding box center [380, 317] width 274 height 52
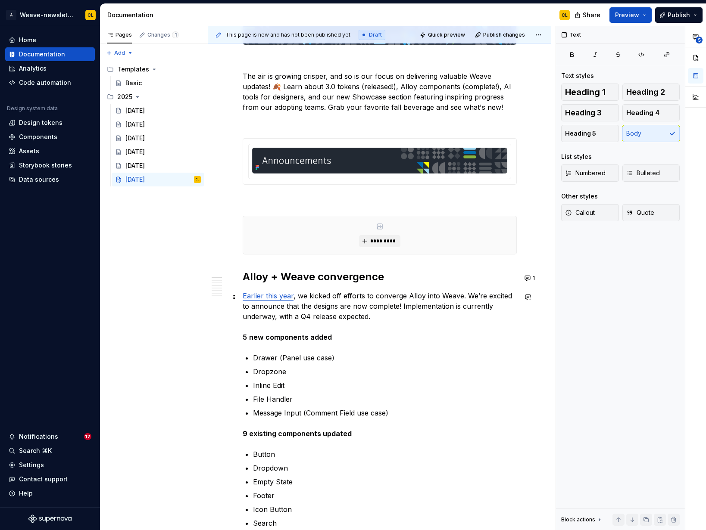
click at [459, 296] on p "Earlier this year , we kicked off efforts to converge Alloy into Weave. We’re e…" at bounding box center [380, 317] width 274 height 52
click at [314, 319] on p "Earlier this year , we kicked off efforts to converge Alloy into Weave. We’re e…" at bounding box center [380, 317] width 274 height 52
click at [460, 297] on p "Earlier this year , we kicked off efforts to converge Alloy into Weave. We’re e…" at bounding box center [380, 317] width 274 height 52
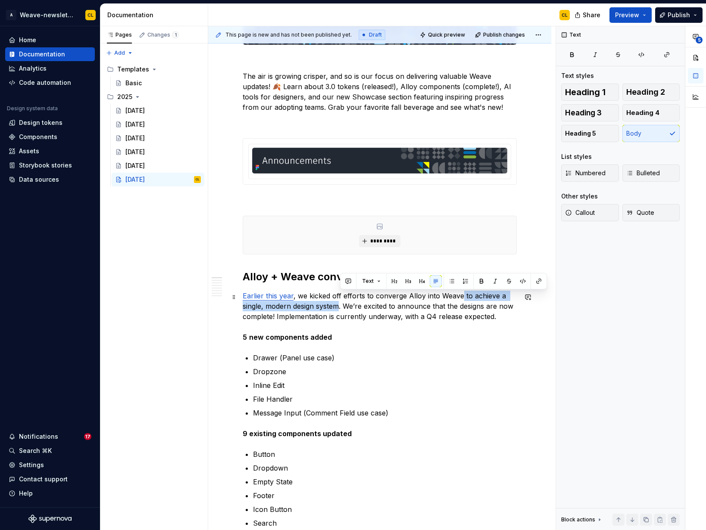
drag, startPoint x: 460, startPoint y: 299, endPoint x: 340, endPoint y: 308, distance: 120.1
click at [340, 308] on p "Earlier this year , we kicked off efforts to converge Alloy into Weave to achie…" at bounding box center [380, 317] width 274 height 52
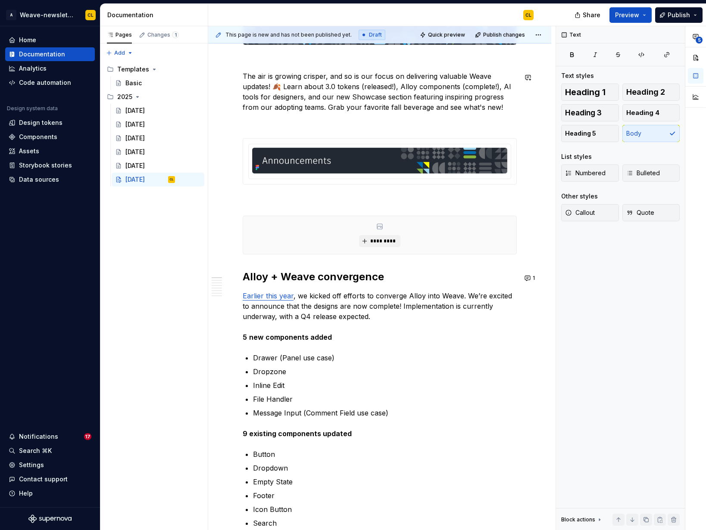
type textarea "*"
